Goal: Task Accomplishment & Management: Complete application form

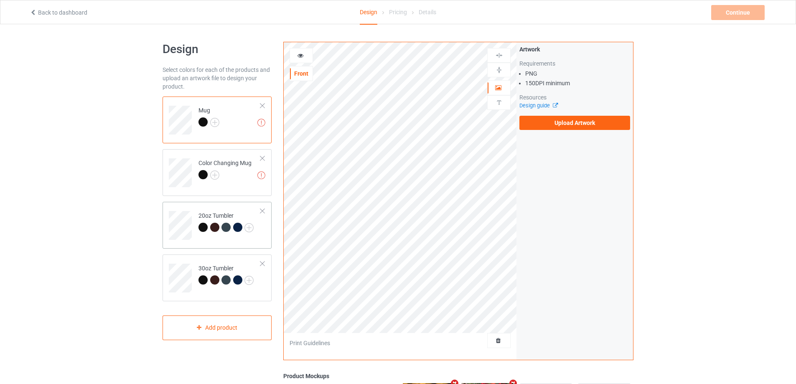
click at [216, 208] on td "20oz Tumbler" at bounding box center [229, 222] width 71 height 35
click at [193, 258] on td at bounding box center [181, 275] width 25 height 35
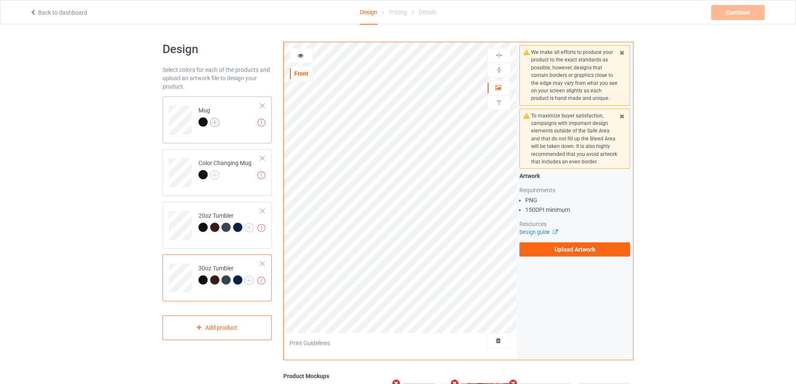
click at [217, 124] on img at bounding box center [214, 122] width 9 height 9
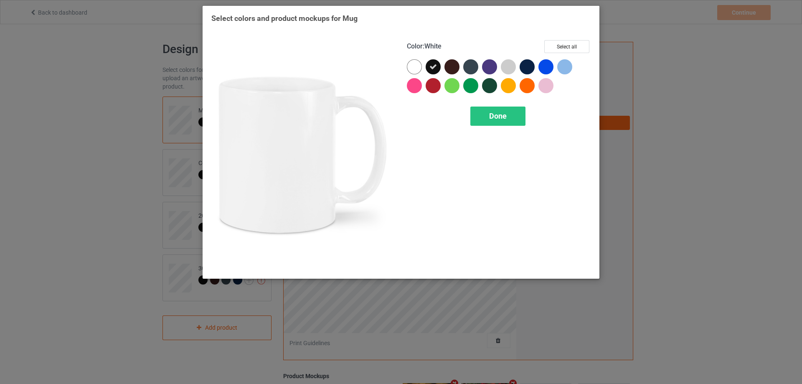
click at [411, 61] on div at bounding box center [414, 66] width 15 height 15
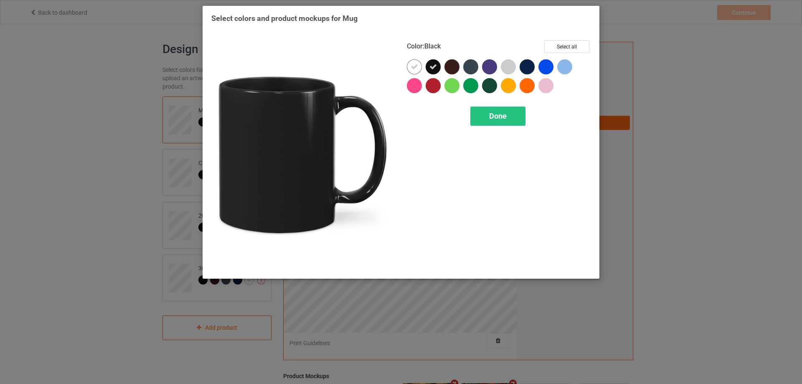
click at [434, 68] on icon at bounding box center [433, 67] width 8 height 8
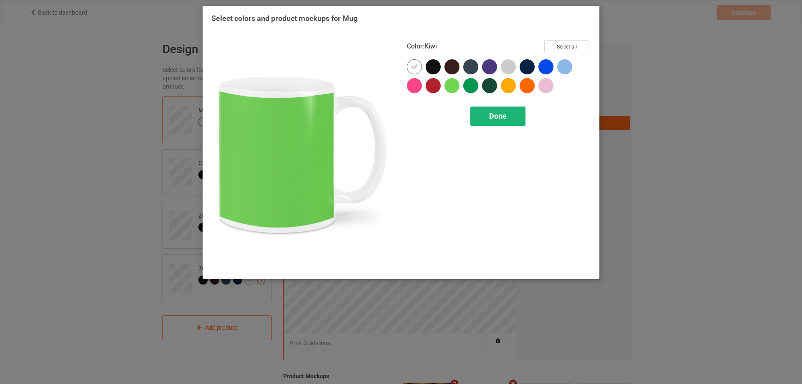
click at [482, 119] on div "Done" at bounding box center [497, 116] width 55 height 19
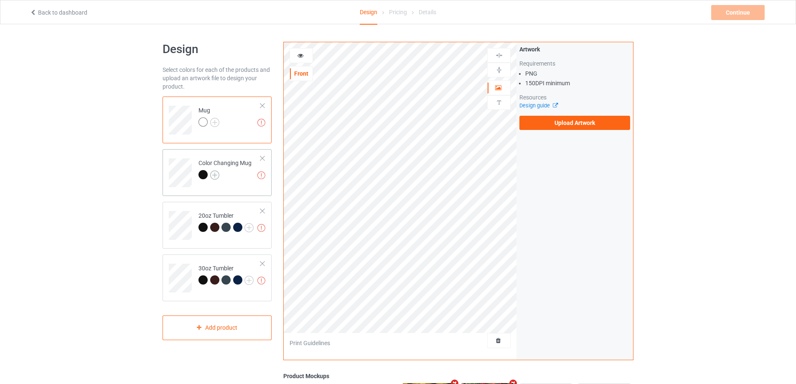
click at [215, 175] on img at bounding box center [214, 174] width 9 height 9
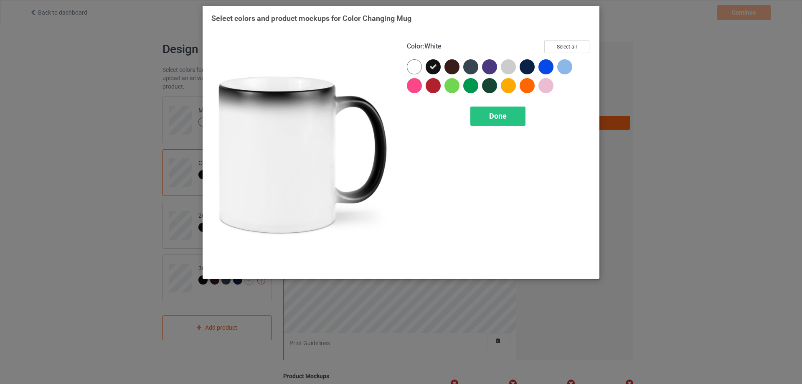
click at [415, 72] on div at bounding box center [414, 66] width 15 height 15
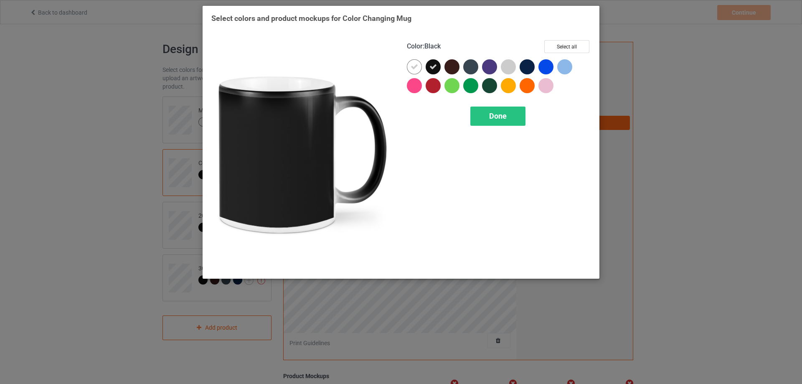
click at [431, 65] on icon at bounding box center [433, 67] width 8 height 8
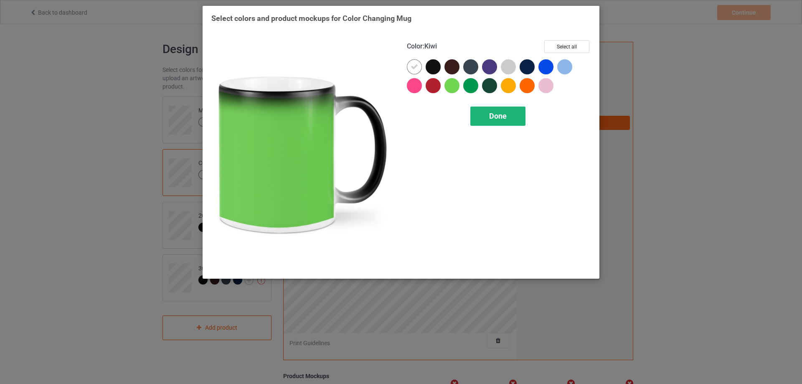
click at [482, 116] on div "Done" at bounding box center [497, 116] width 55 height 19
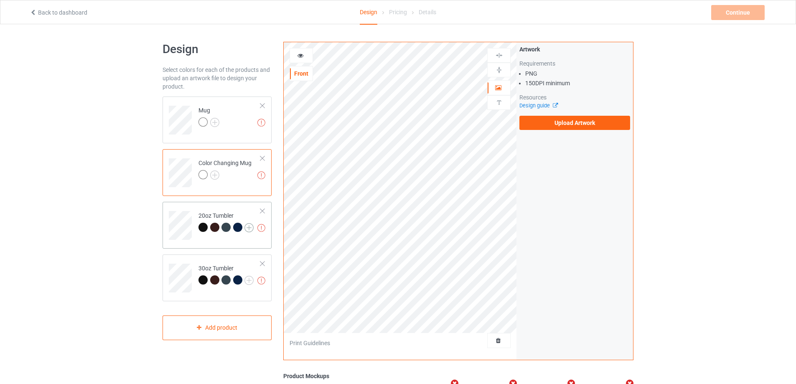
click at [247, 228] on img at bounding box center [248, 227] width 9 height 9
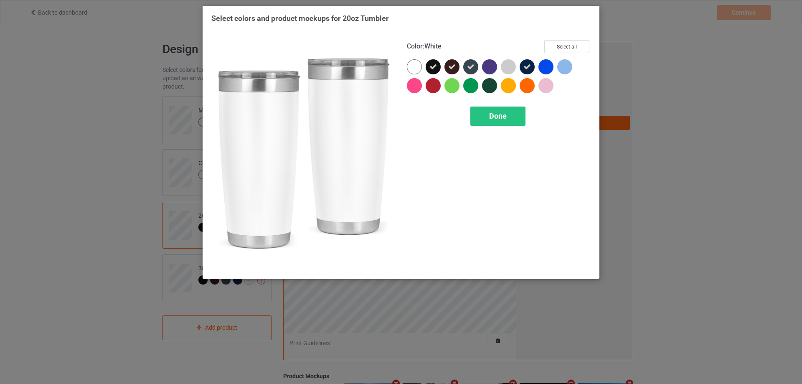
click at [415, 66] on div at bounding box center [414, 66] width 15 height 15
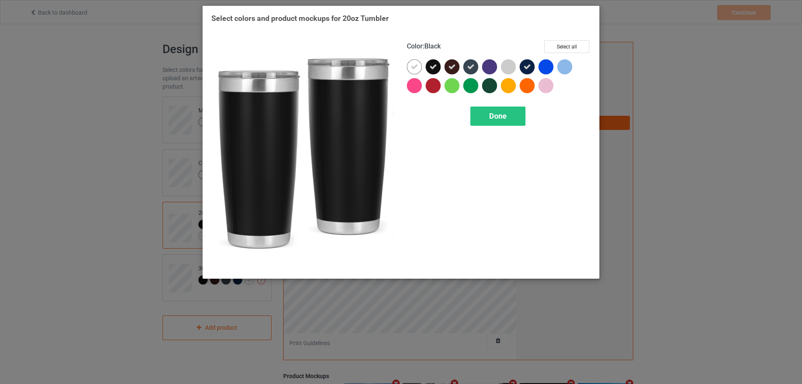
click at [436, 68] on icon at bounding box center [433, 67] width 8 height 8
click at [453, 67] on icon at bounding box center [452, 67] width 8 height 8
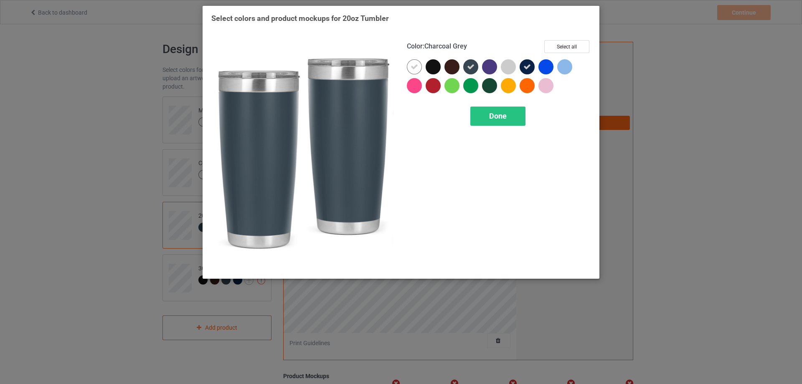
drag, startPoint x: 469, startPoint y: 66, endPoint x: 474, endPoint y: 66, distance: 5.0
click at [470, 66] on icon at bounding box center [471, 67] width 8 height 8
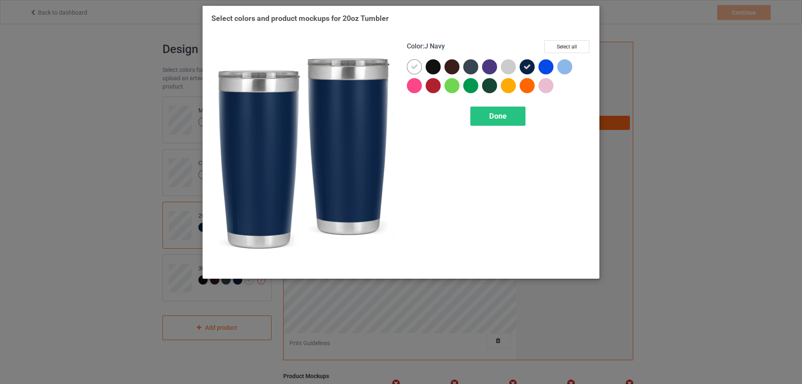
click at [527, 66] on icon at bounding box center [527, 67] width 8 height 8
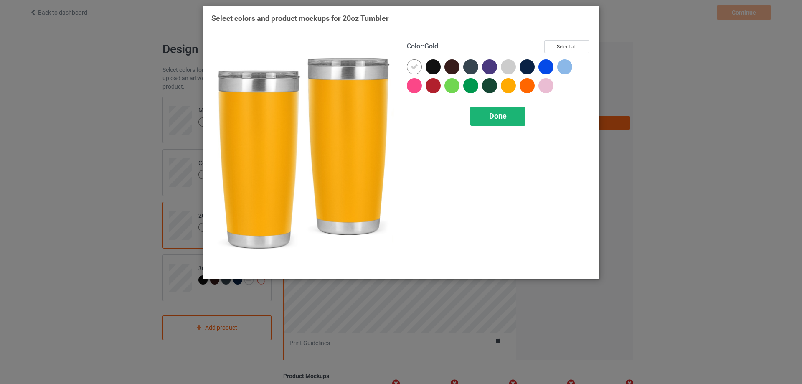
click at [502, 114] on span "Done" at bounding box center [498, 116] width 18 height 9
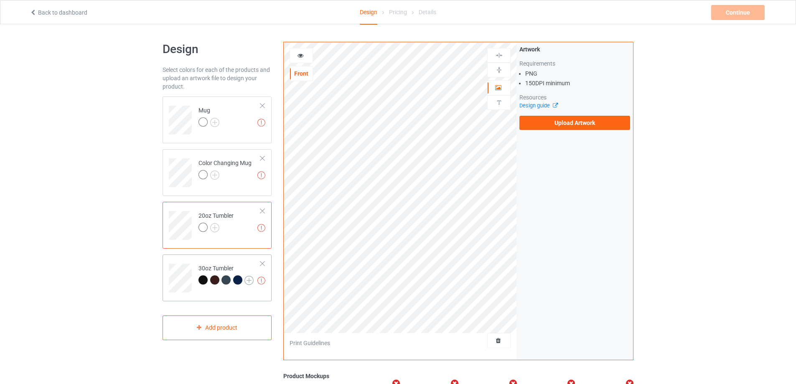
click at [249, 283] on img at bounding box center [248, 280] width 9 height 9
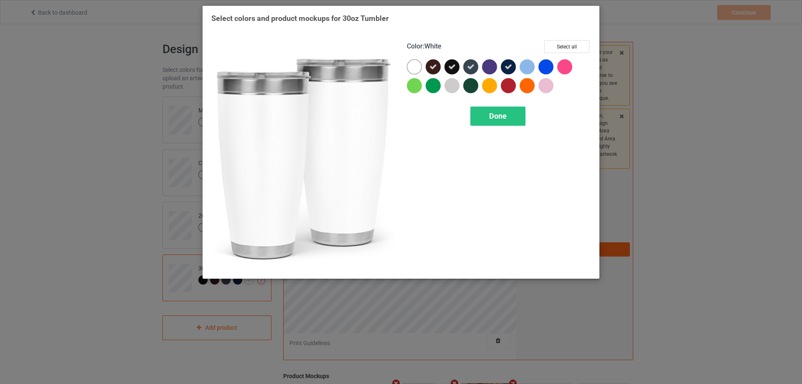
click at [416, 68] on div at bounding box center [414, 66] width 15 height 15
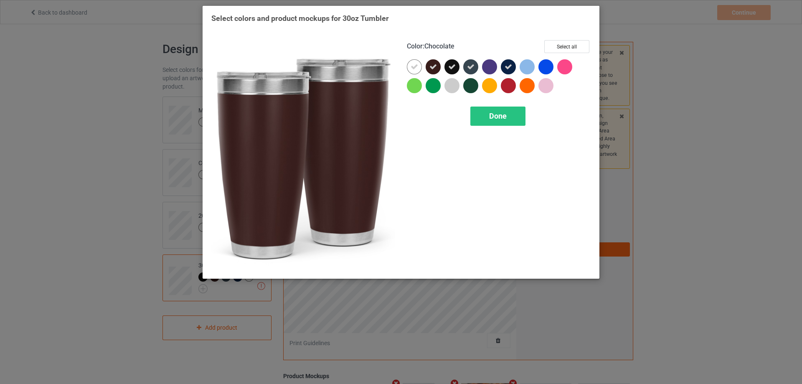
drag, startPoint x: 431, startPoint y: 65, endPoint x: 436, endPoint y: 65, distance: 5.0
click at [432, 65] on icon at bounding box center [433, 67] width 8 height 8
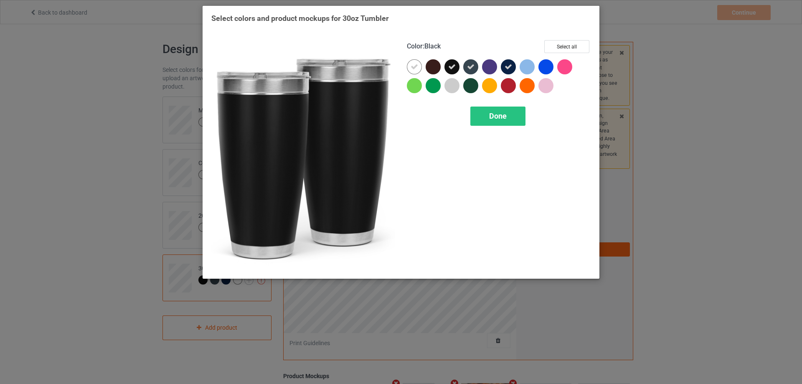
click at [458, 66] on div at bounding box center [451, 66] width 15 height 15
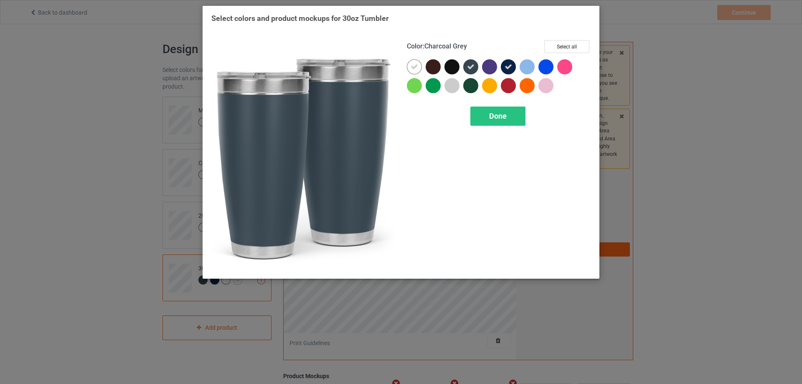
click at [473, 66] on icon at bounding box center [471, 67] width 8 height 8
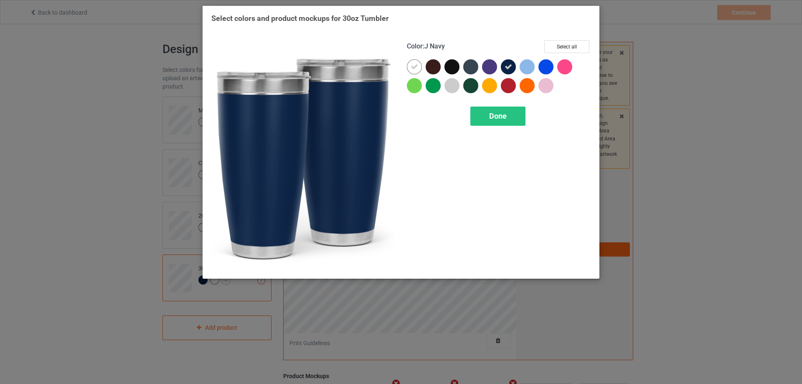
click at [504, 65] on div at bounding box center [508, 66] width 15 height 15
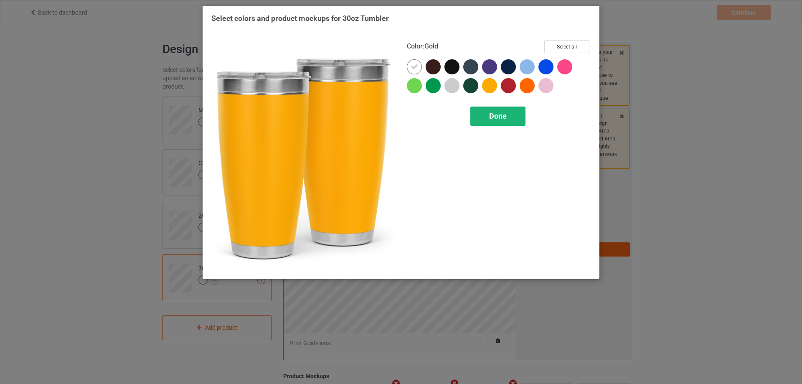
click at [492, 118] on span "Done" at bounding box center [498, 116] width 18 height 9
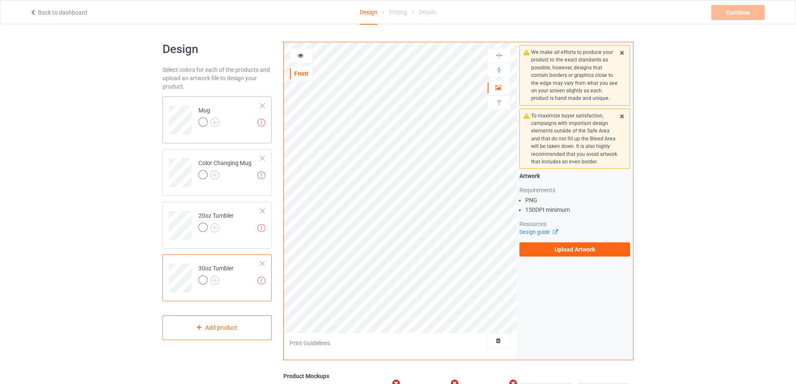
click at [237, 113] on td "Missing artworks Mug" at bounding box center [229, 117] width 71 height 35
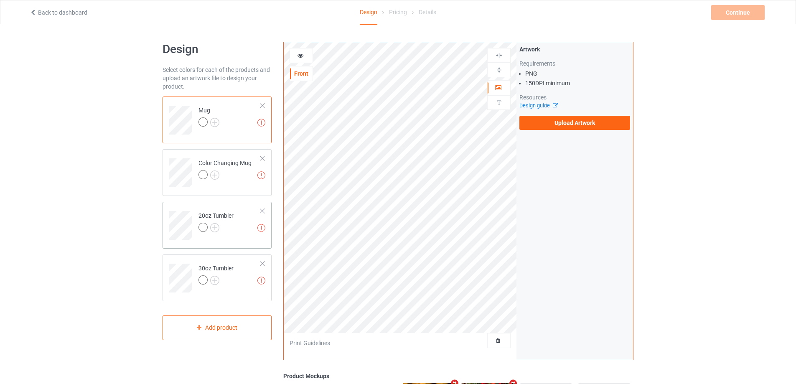
click at [222, 232] on div at bounding box center [215, 229] width 35 height 12
click at [226, 273] on div "30oz Tumbler" at bounding box center [215, 274] width 35 height 20
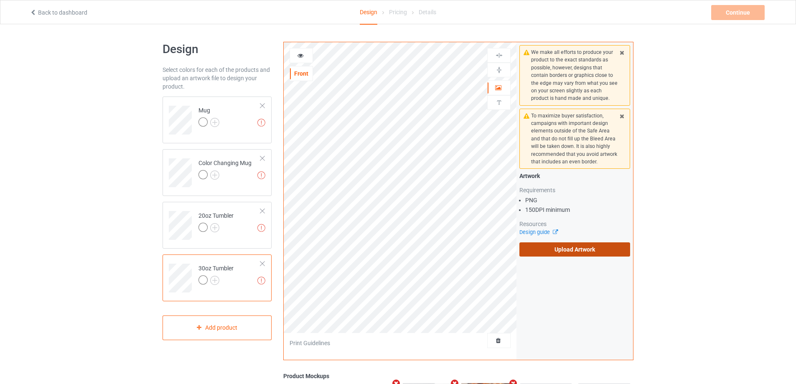
click at [563, 251] on label "Upload Artwork" at bounding box center [574, 249] width 111 height 14
click at [0, 0] on input "Upload Artwork" at bounding box center [0, 0] width 0 height 0
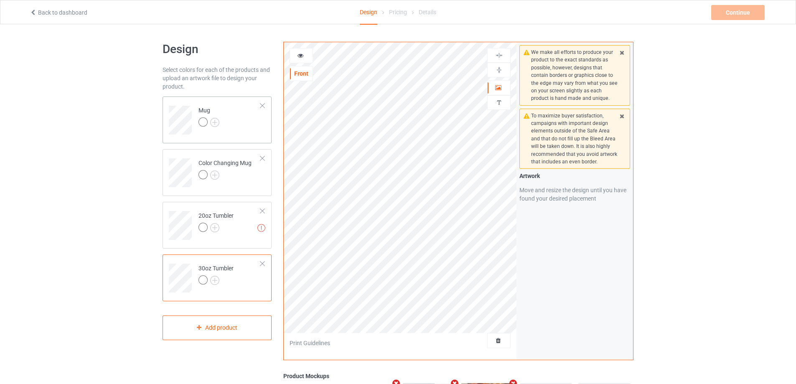
click at [245, 134] on td "Mug" at bounding box center [229, 117] width 71 height 35
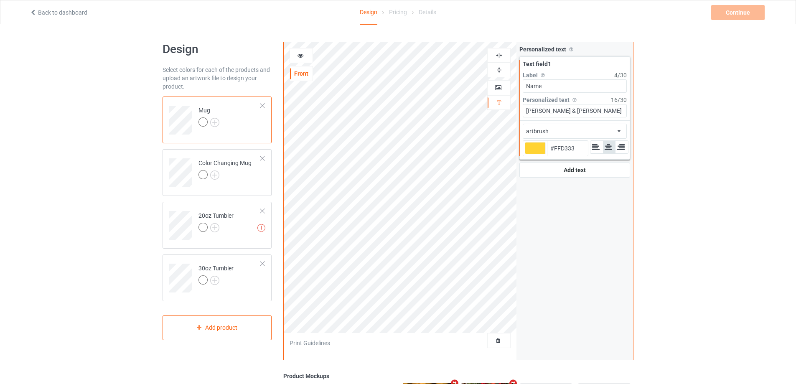
click at [538, 150] on div at bounding box center [535, 148] width 21 height 12
click at [538, 154] on input "#ffd333" at bounding box center [535, 159] width 21 height 11
type input "#c5bea6"
type input "#C5BEA6"
type input "#c3bda7"
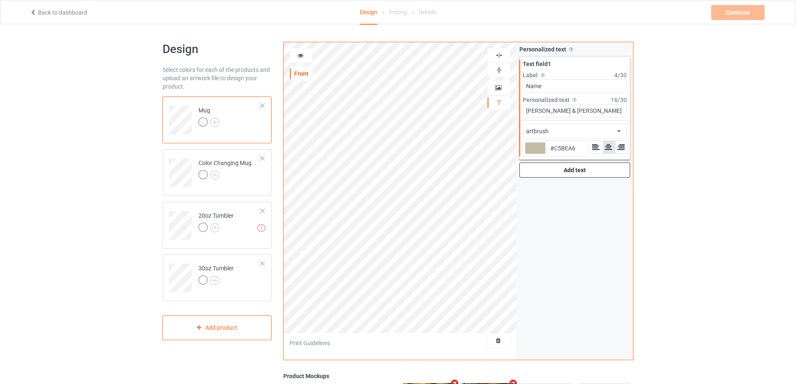
type input "#C3BDA7"
type input "#c7c4b8"
type input "#C7C4B8"
type input "#c9c6bb"
type input "#C9C6BB"
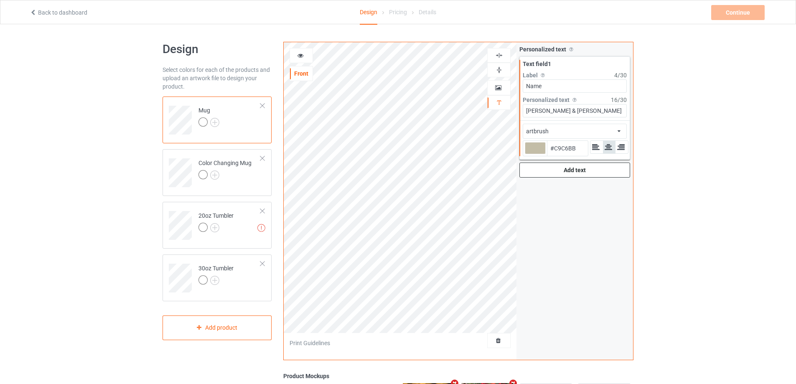
type input "#c6c3b8"
type input "#C6C3B8"
type input "#c0beb4"
type input "#C0BEB4"
type input "#b1afaa"
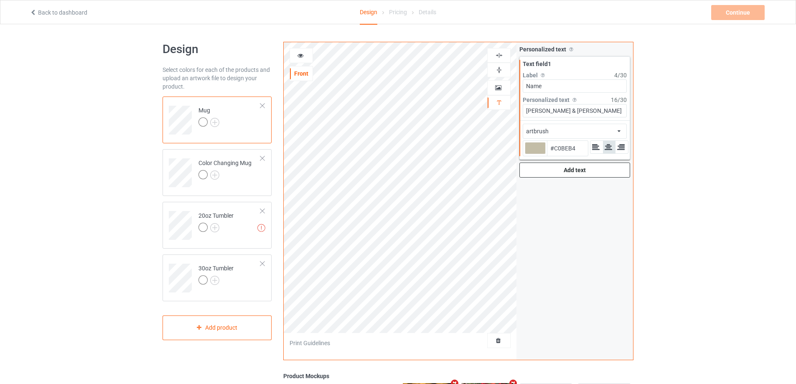
type input "#B1AFAA"
type input "#858585"
type input "#474747"
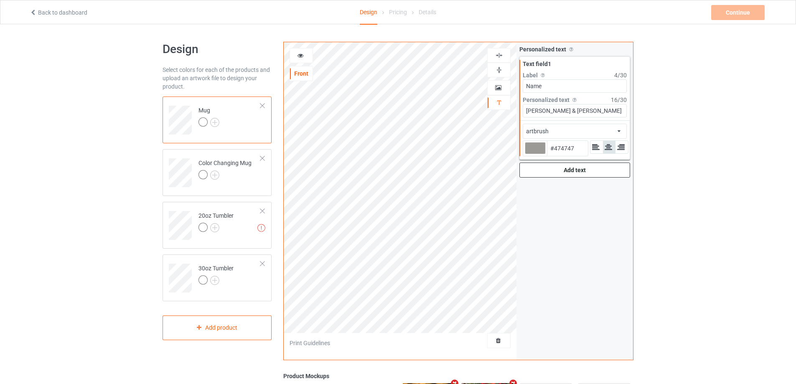
type input "#000000"
click at [223, 211] on td "Missing artworks 20oz Tumbler" at bounding box center [229, 222] width 71 height 35
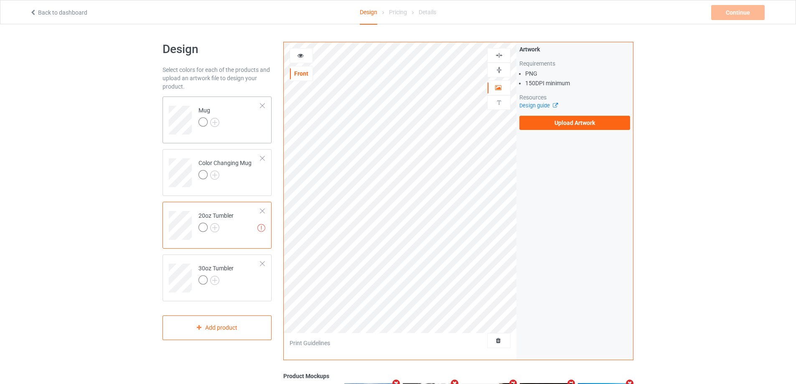
click at [244, 119] on td "Mug" at bounding box center [229, 117] width 71 height 35
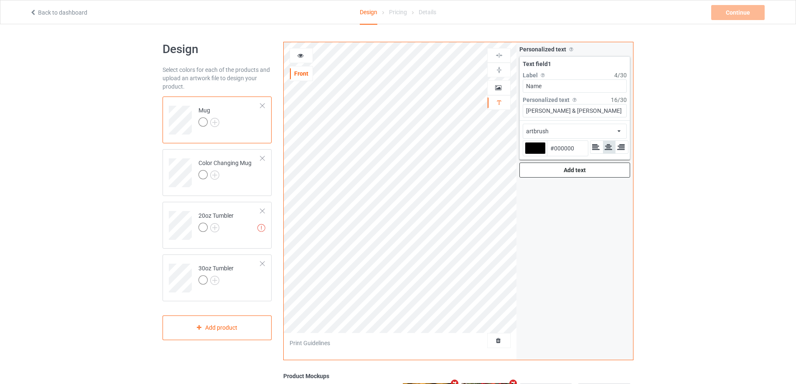
click at [566, 171] on div "Add text" at bounding box center [574, 169] width 111 height 15
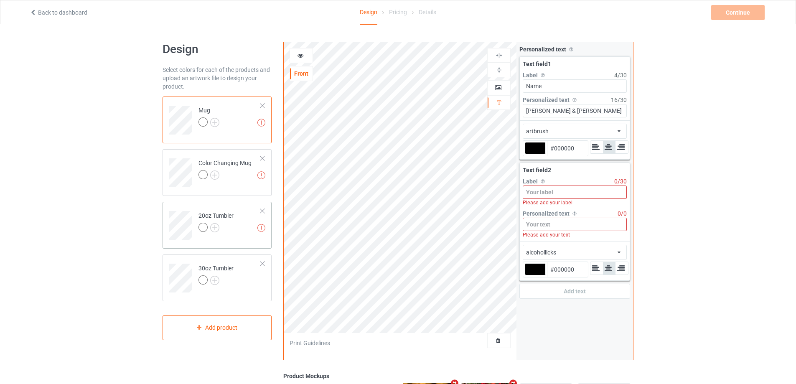
click at [232, 206] on td "Missing artworks 20oz Tumbler" at bounding box center [229, 222] width 71 height 35
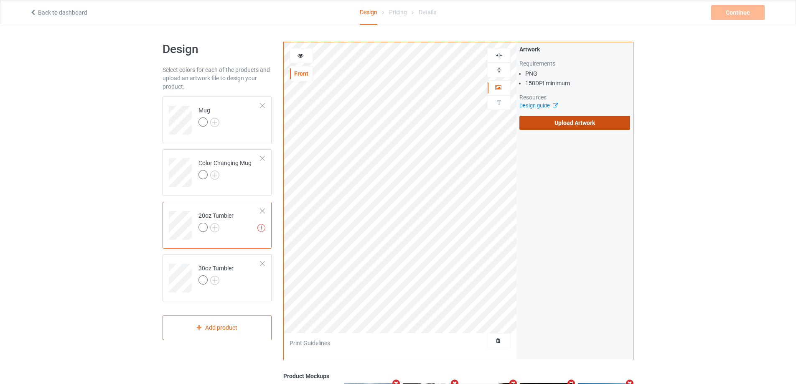
click at [550, 127] on label "Upload Artwork" at bounding box center [574, 123] width 111 height 14
click at [0, 0] on input "Upload Artwork" at bounding box center [0, 0] width 0 height 0
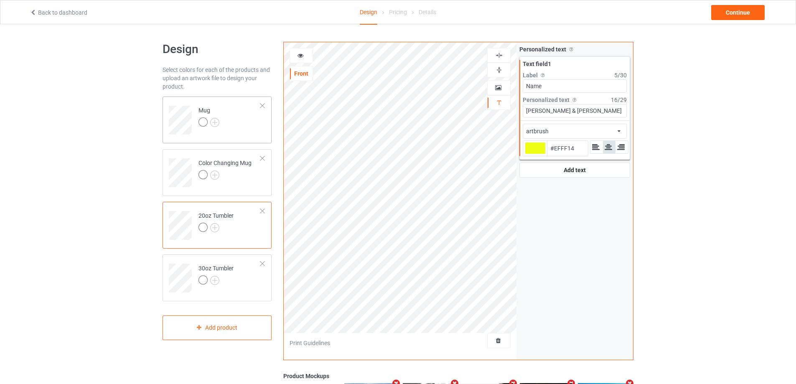
click at [244, 132] on td "Mug" at bounding box center [229, 117] width 71 height 35
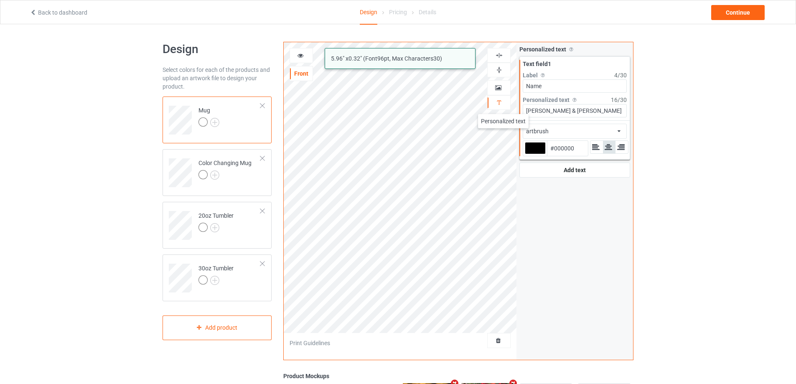
drag, startPoint x: 581, startPoint y: 109, endPoint x: 495, endPoint y: 106, distance: 86.5
click at [495, 106] on div "artbrush alcohollicks 5.96 " x 0.32 " (Font 96 pt, Max Characters 30 ) Front Ar…" at bounding box center [458, 201] width 350 height 318
type input "Dog's Name"
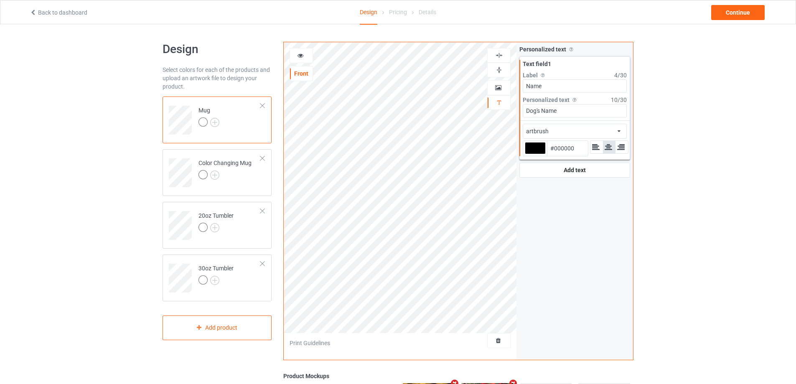
click at [299, 54] on icon at bounding box center [300, 54] width 7 height 6
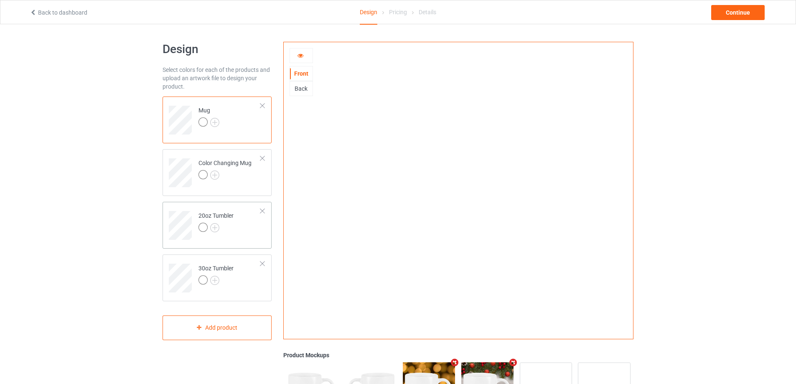
click at [219, 218] on div "20oz Tumbler" at bounding box center [215, 221] width 35 height 20
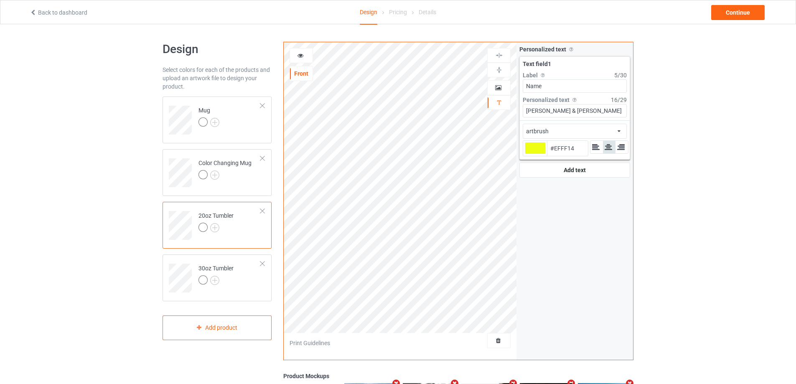
type input "#efff14"
click at [535, 146] on div at bounding box center [535, 148] width 21 height 12
click at [535, 154] on input "#efff14" at bounding box center [535, 159] width 21 height 11
type input "#c0c0b4"
type input "#C0C0B4"
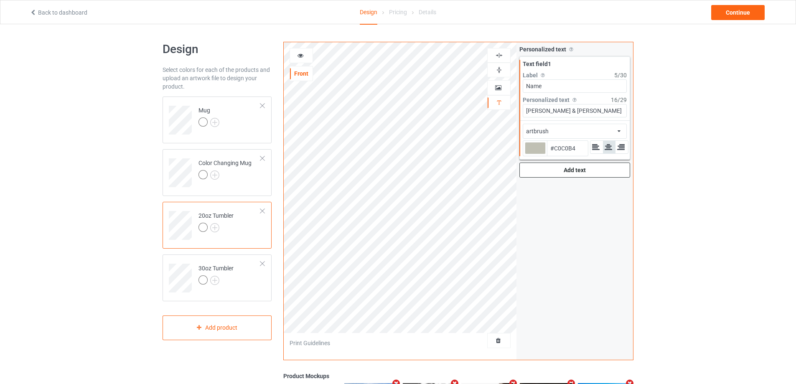
type input "#c2c3b6"
type input "#C2C3B6"
type input "#cacbbe"
type input "#CACBBE"
type input "#d3d3ca"
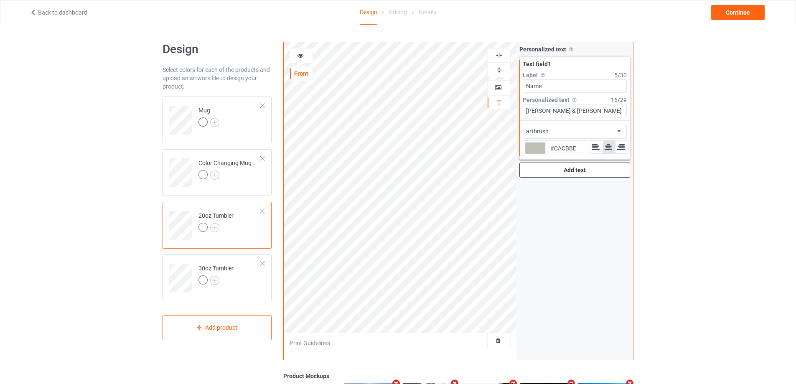
type input "#D3D3CA"
type input "#e5e5e1"
type input "#E5E5E1"
type input "#e9eae6"
type input "#E9EAE6"
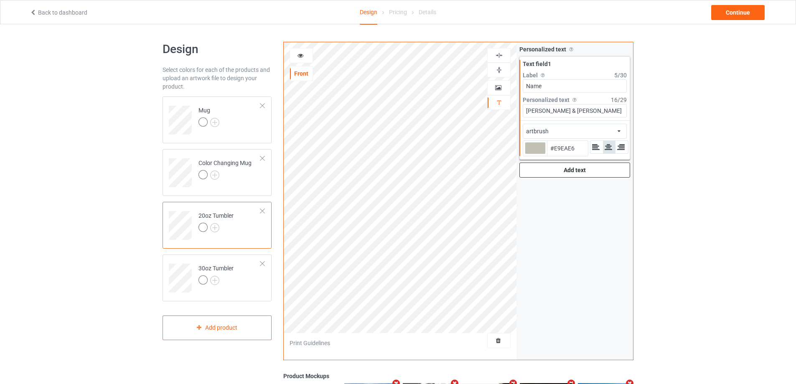
type input "#ebebea"
type input "#EBEBEA"
type input "#ebebeb"
type input "#EBEBEB"
type input "#e8e8e8"
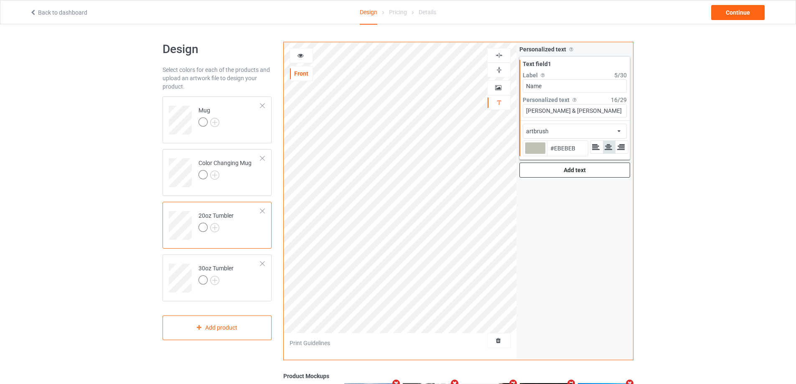
type input "#E8E8E8"
type input "#c7c7c7"
type input "#C7C7C7"
type input "#919191"
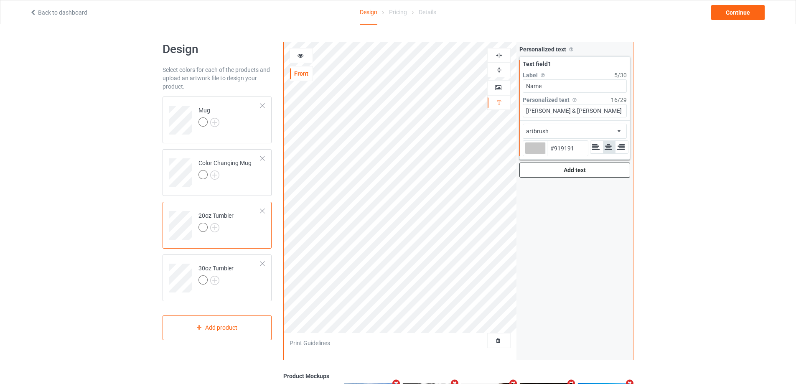
type input "#545454"
type input "#1c1c1c"
type input "#1C1C1C"
type input "#000000"
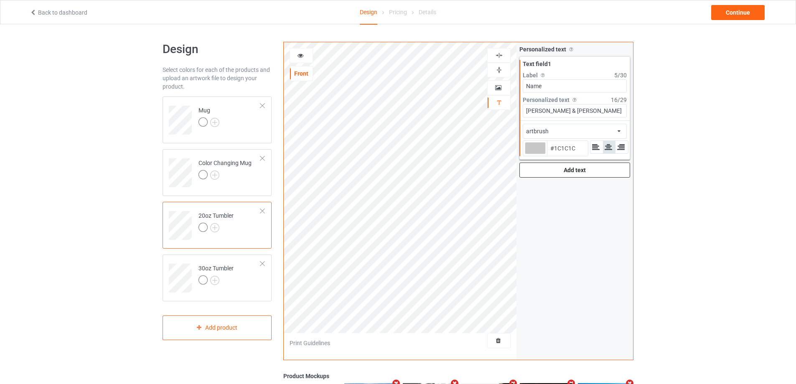
type input "#000000"
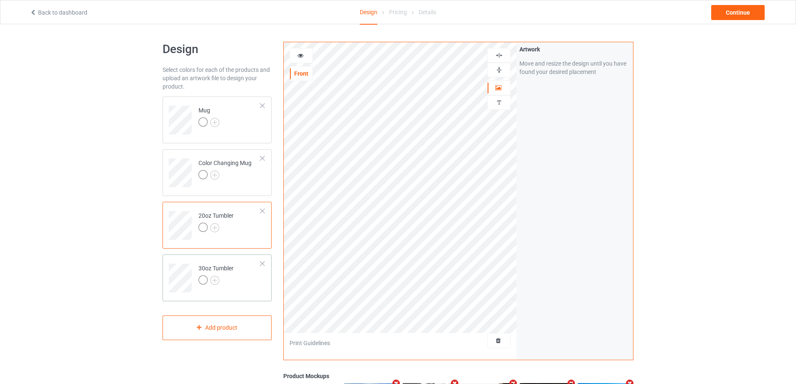
drag, startPoint x: 232, startPoint y: 277, endPoint x: 230, endPoint y: 266, distance: 11.1
click at [231, 278] on div at bounding box center [215, 281] width 35 height 12
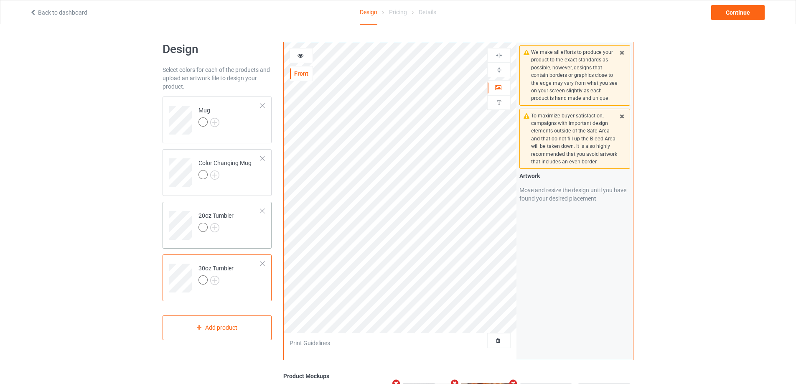
click at [240, 221] on td "20oz Tumbler" at bounding box center [229, 222] width 71 height 35
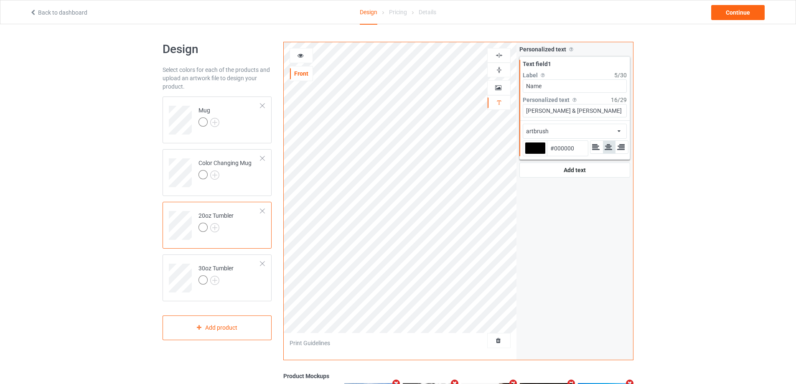
click at [301, 54] on icon at bounding box center [300, 54] width 7 height 6
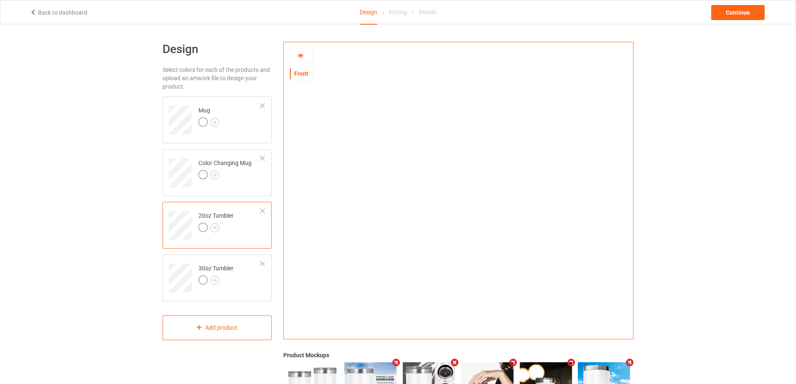
click at [301, 56] on icon at bounding box center [300, 54] width 7 height 6
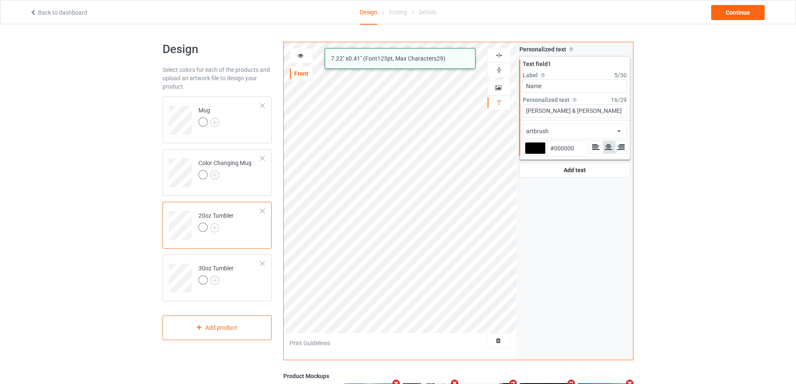
drag, startPoint x: 576, startPoint y: 113, endPoint x: 508, endPoint y: 104, distance: 68.3
click at [510, 107] on div "artbrush alcohollicks 7.22 " x 0.41 " (Font 123 pt, Max Characters 29 ) Front A…" at bounding box center [458, 201] width 350 height 318
type input "Dog's Name"
click at [305, 58] on div at bounding box center [301, 55] width 23 height 8
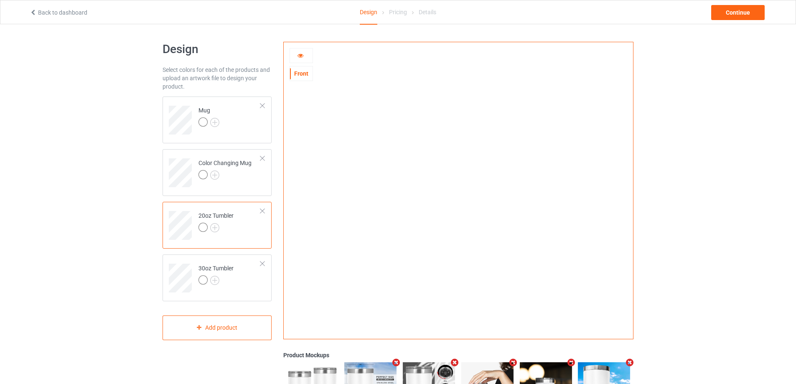
click at [301, 55] on icon at bounding box center [300, 54] width 7 height 6
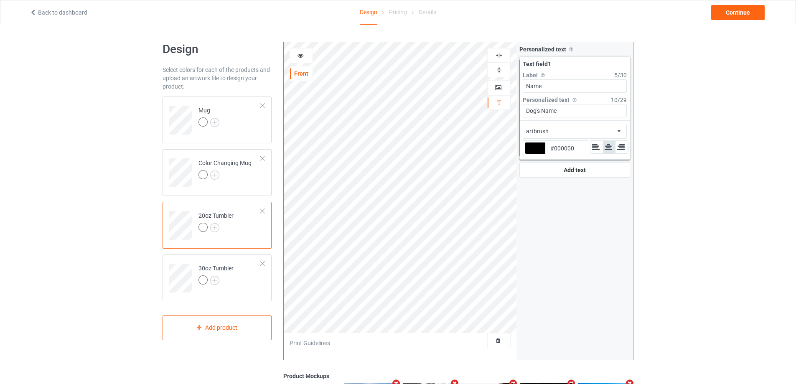
click at [302, 57] on icon at bounding box center [300, 54] width 7 height 6
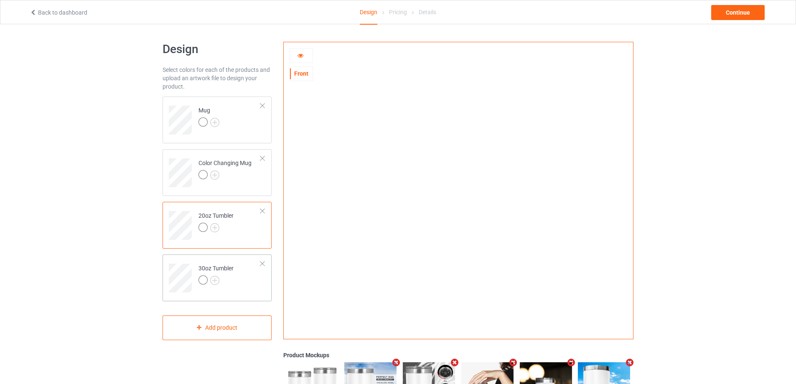
click at [190, 261] on td at bounding box center [181, 275] width 25 height 35
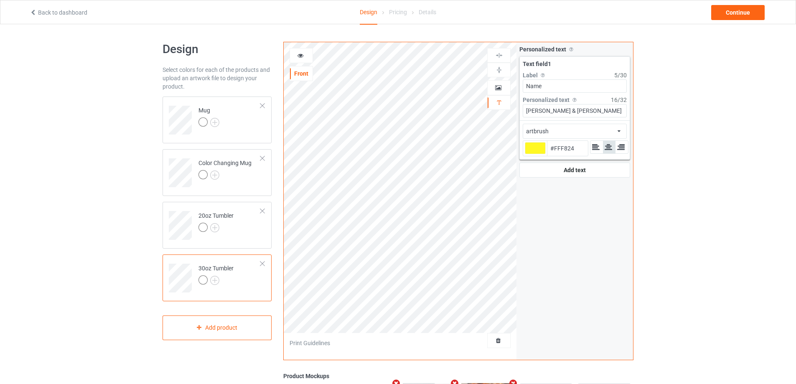
type input "#fff824"
click at [539, 152] on div at bounding box center [535, 148] width 21 height 12
click at [539, 154] on input "#fff824" at bounding box center [535, 159] width 21 height 11
type input "#818074"
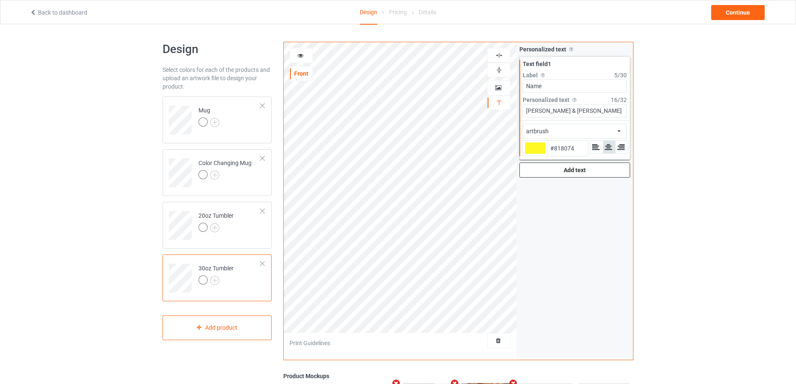
type input "#63635a"
type input "#63635A"
type input "#1c1c1c"
type input "#1C1C1C"
type input "#000000"
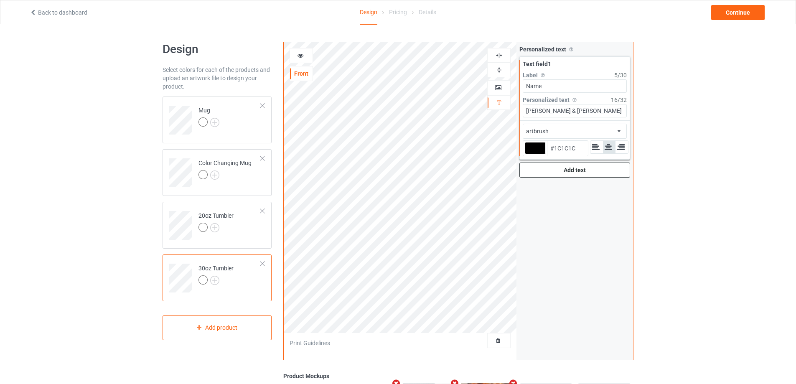
type input "#000000"
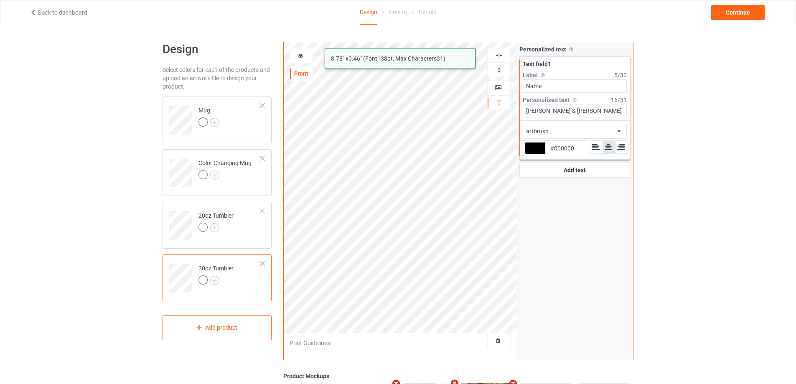
drag, startPoint x: 576, startPoint y: 111, endPoint x: 495, endPoint y: 111, distance: 81.9
click at [495, 111] on div "artbrush alcohollicks 8.78 " x 0.46 " (Font 138 pt, Max Characters 31 ) Front A…" at bounding box center [458, 201] width 350 height 318
type input "Dog's Name"
click at [298, 56] on icon at bounding box center [300, 54] width 7 height 6
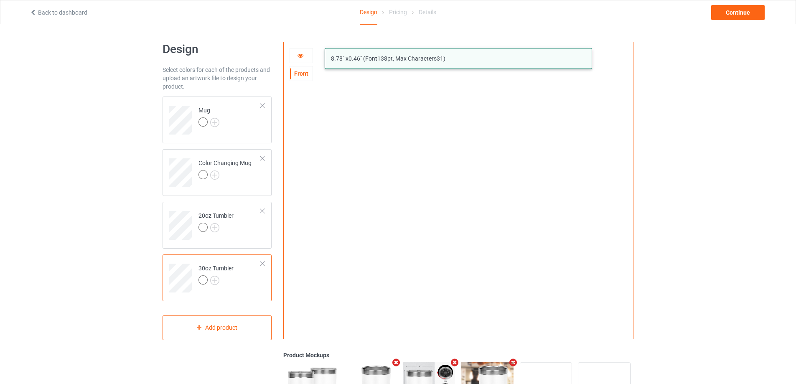
click at [298, 56] on icon at bounding box center [300, 54] width 7 height 6
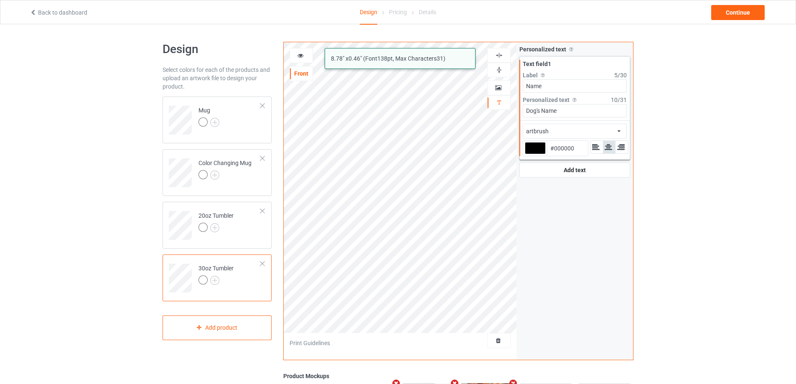
click at [300, 56] on icon at bounding box center [300, 54] width 7 height 6
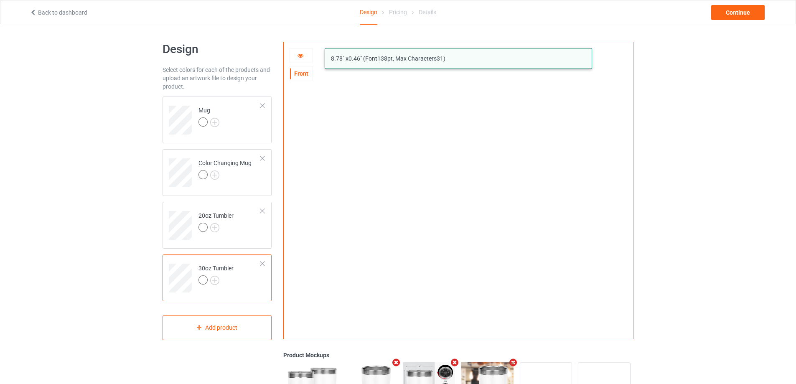
click at [302, 55] on icon at bounding box center [300, 54] width 7 height 6
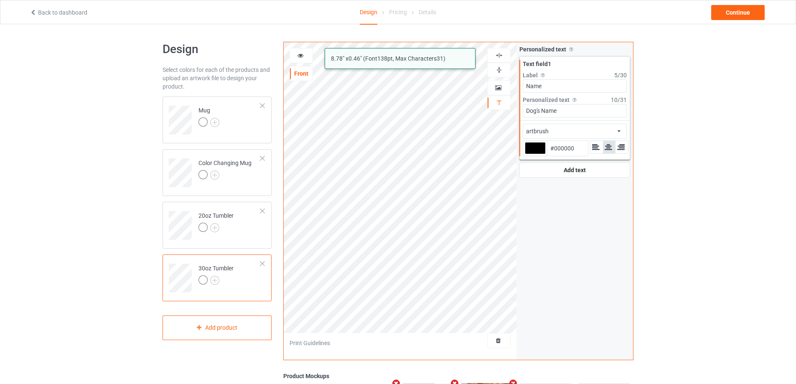
click at [302, 56] on icon at bounding box center [300, 54] width 7 height 6
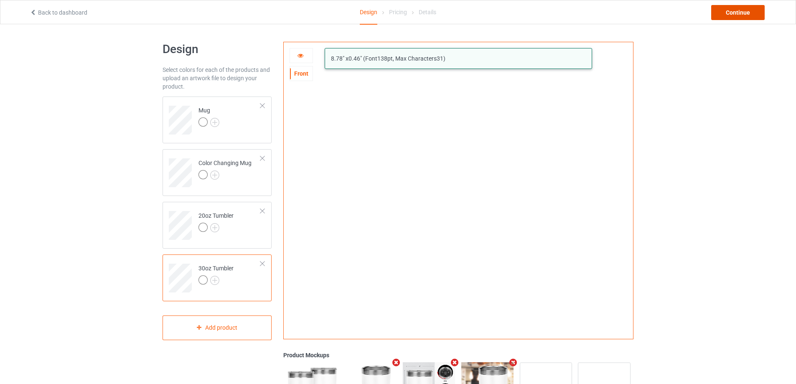
click at [734, 16] on div "Continue" at bounding box center [737, 12] width 53 height 15
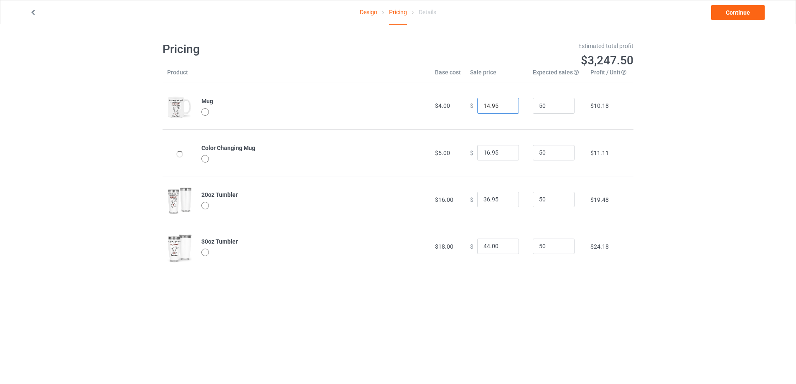
drag, startPoint x: 500, startPoint y: 107, endPoint x: 400, endPoint y: 105, distance: 100.7
click at [401, 107] on tr "Mug $4.00 $ 14.95 50 $10.18" at bounding box center [397, 105] width 471 height 47
type input "22.95"
drag, startPoint x: 494, startPoint y: 152, endPoint x: 458, endPoint y: 152, distance: 35.9
click at [458, 152] on tr "Color Changing Mug $5.00 $ 16.95 50 $11.11" at bounding box center [397, 152] width 471 height 47
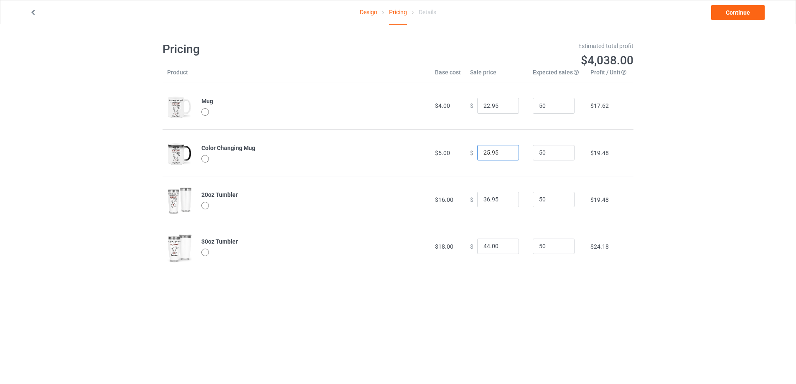
type input "25.95"
drag, startPoint x: 501, startPoint y: 241, endPoint x: 453, endPoint y: 249, distance: 48.7
click at [457, 251] on tr "30oz Tumbler $18.00 $ 44.00 50 $24.18" at bounding box center [397, 246] width 471 height 47
type input "44.95"
click at [748, 11] on link "Continue" at bounding box center [737, 12] width 53 height 15
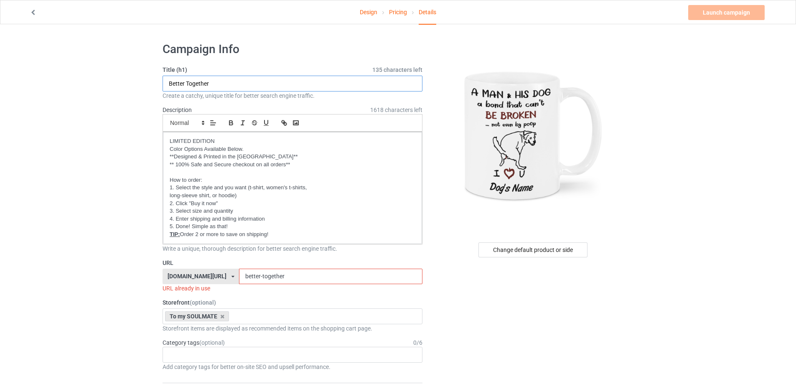
drag, startPoint x: 220, startPoint y: 79, endPoint x: 127, endPoint y: 77, distance: 93.2
type input "a man & his dog"
drag, startPoint x: 271, startPoint y: 271, endPoint x: 186, endPoint y: 273, distance: 85.2
click at [189, 272] on div "[DOMAIN_NAME][URL] [DOMAIN_NAME][URL] [DOMAIN_NAME][URL] [DOMAIN_NAME][URL] [DO…" at bounding box center [292, 277] width 260 height 16
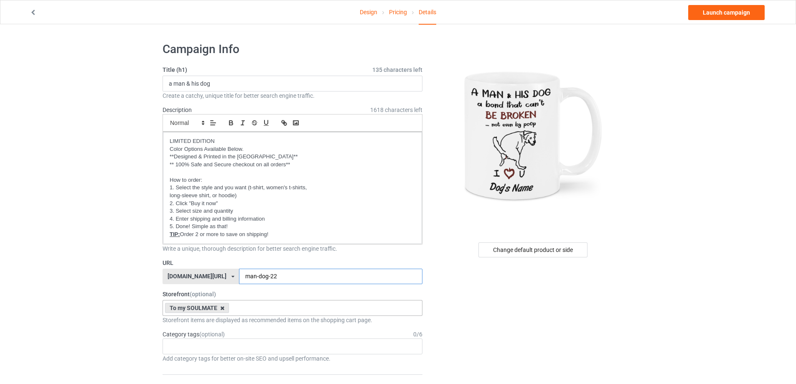
type input "man-dog-22"
click at [223, 308] on icon at bounding box center [222, 307] width 4 height 5
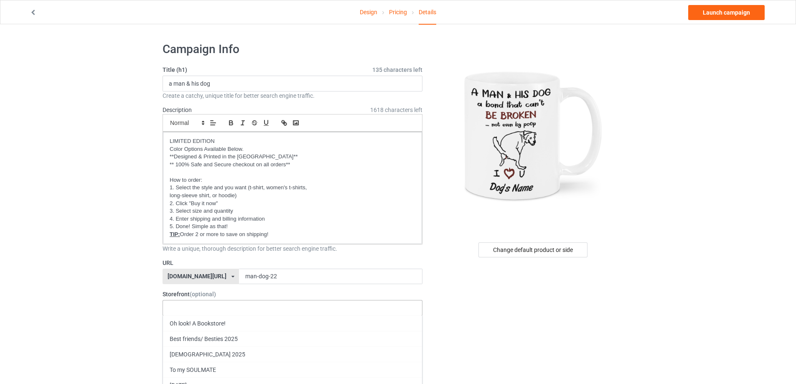
drag, startPoint x: 92, startPoint y: 250, endPoint x: 268, endPoint y: 156, distance: 199.2
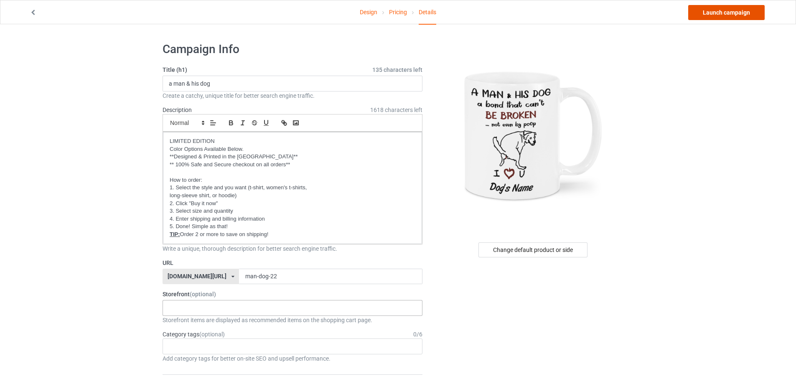
click at [721, 6] on link "Launch campaign" at bounding box center [726, 12] width 76 height 15
